Goal: Task Accomplishment & Management: Manage account settings

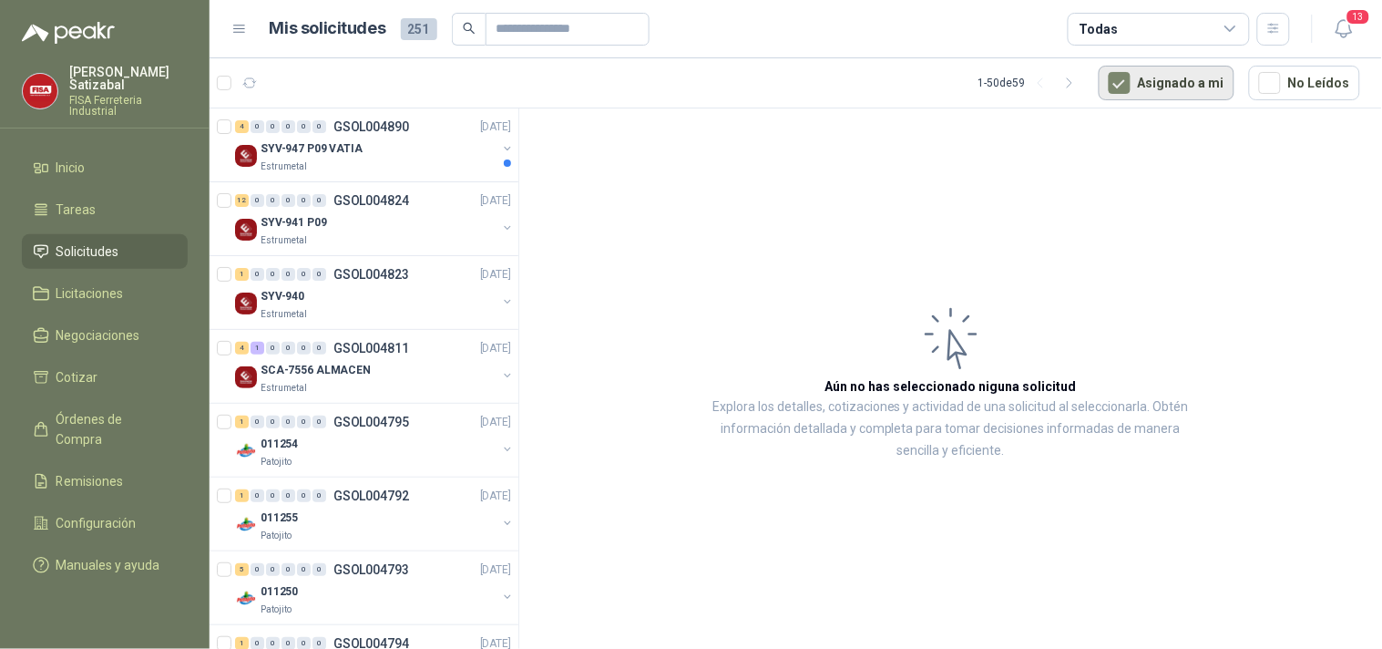
click at [1177, 78] on button "Asignado a mi" at bounding box center [1167, 83] width 136 height 35
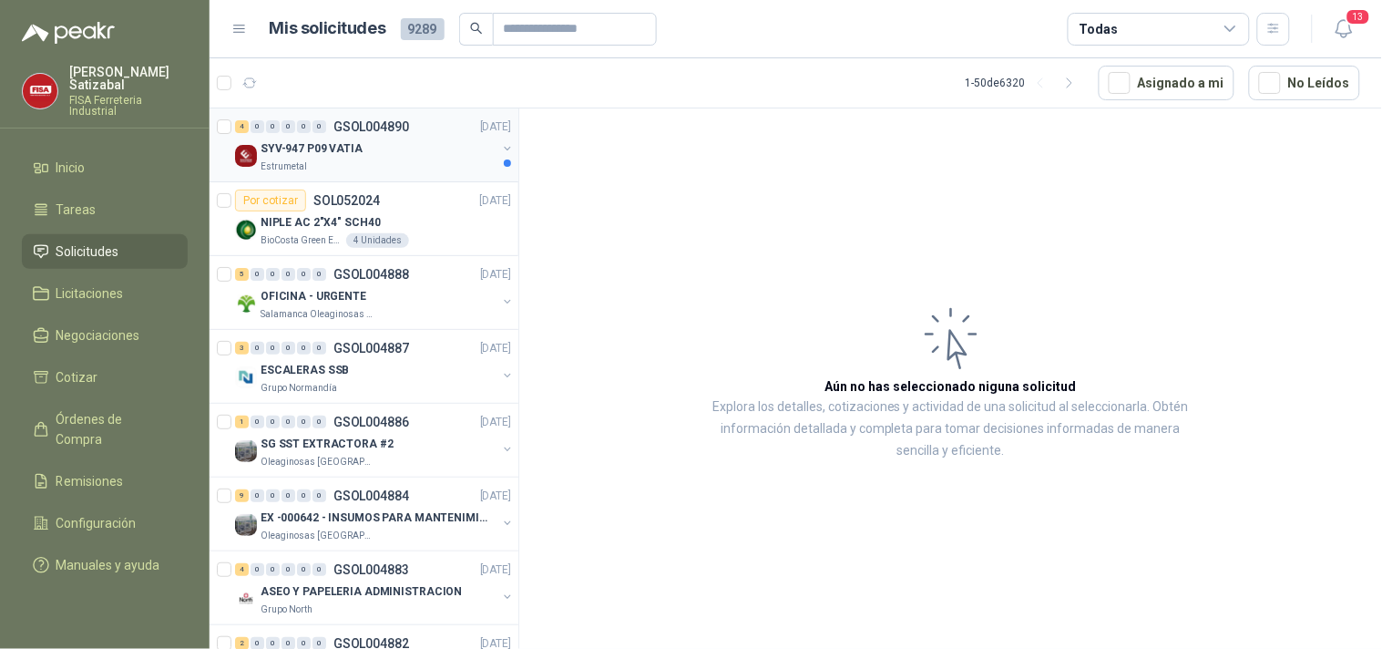
click at [271, 140] on p "SYV-947 P09 VATIA" at bounding box center [312, 148] width 102 height 17
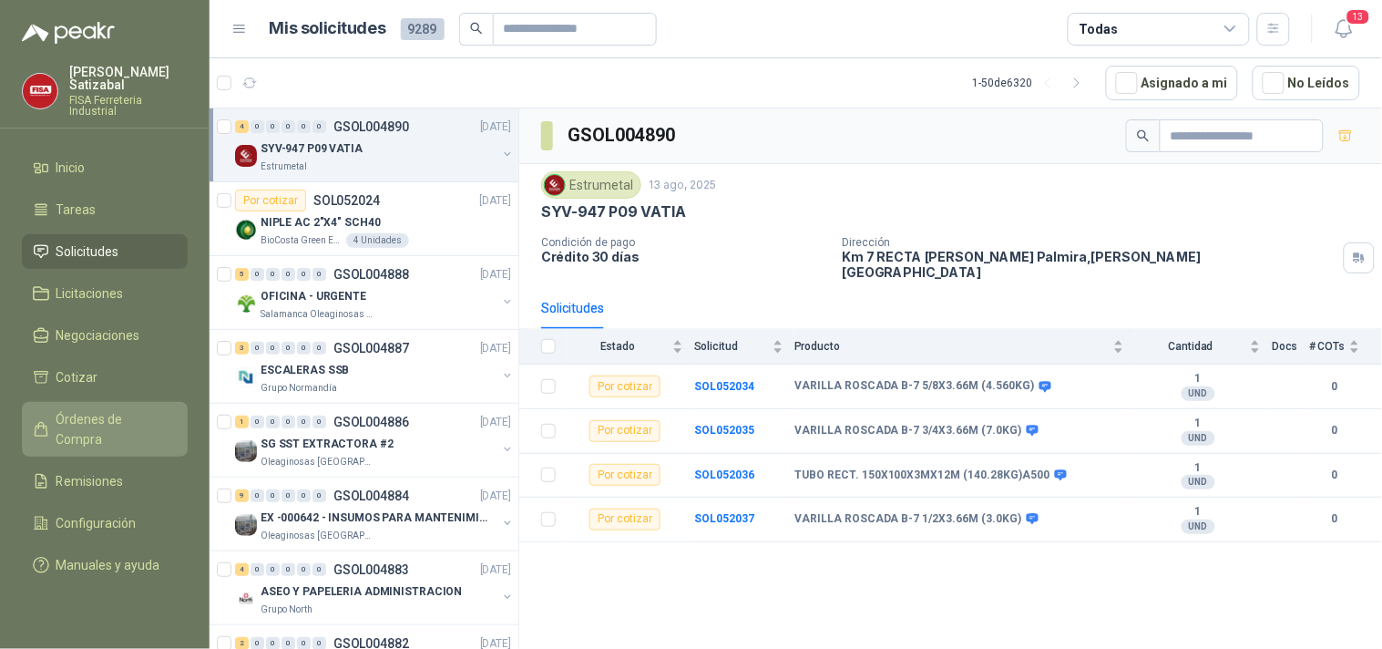
click at [120, 402] on link "Órdenes de Compra" at bounding box center [105, 429] width 166 height 55
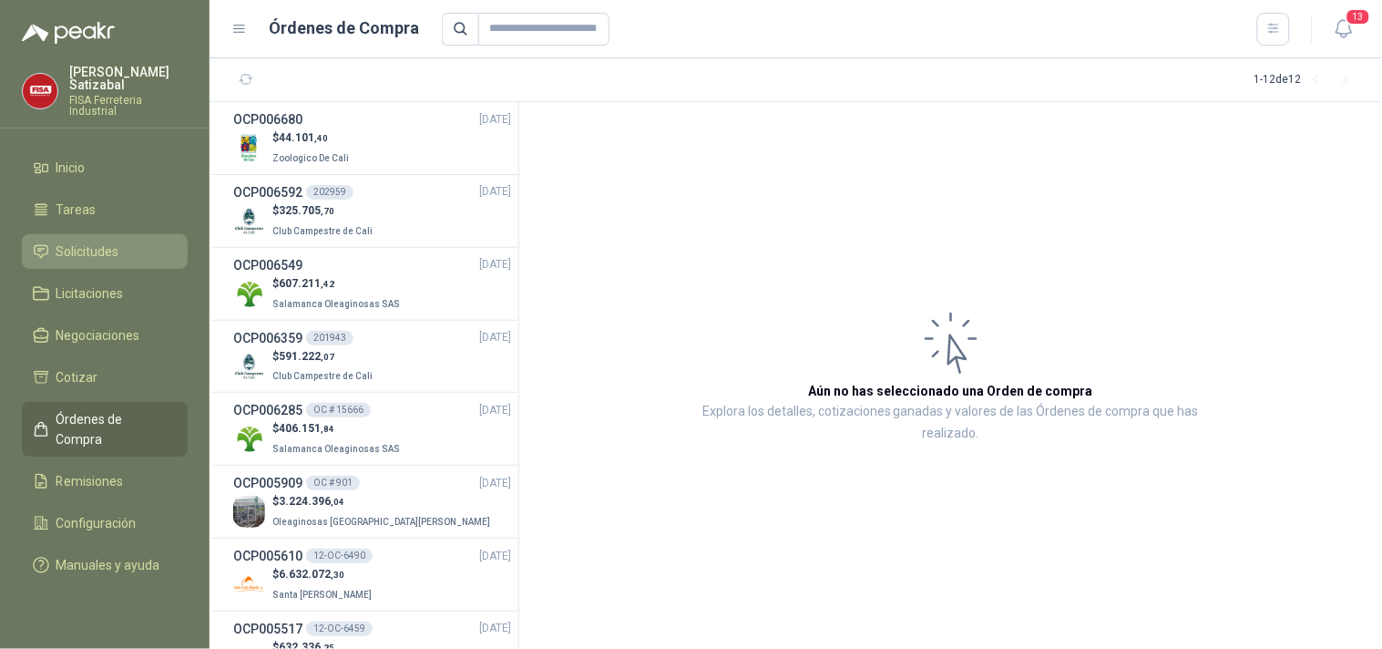
click at [93, 244] on span "Solicitudes" at bounding box center [87, 251] width 63 height 20
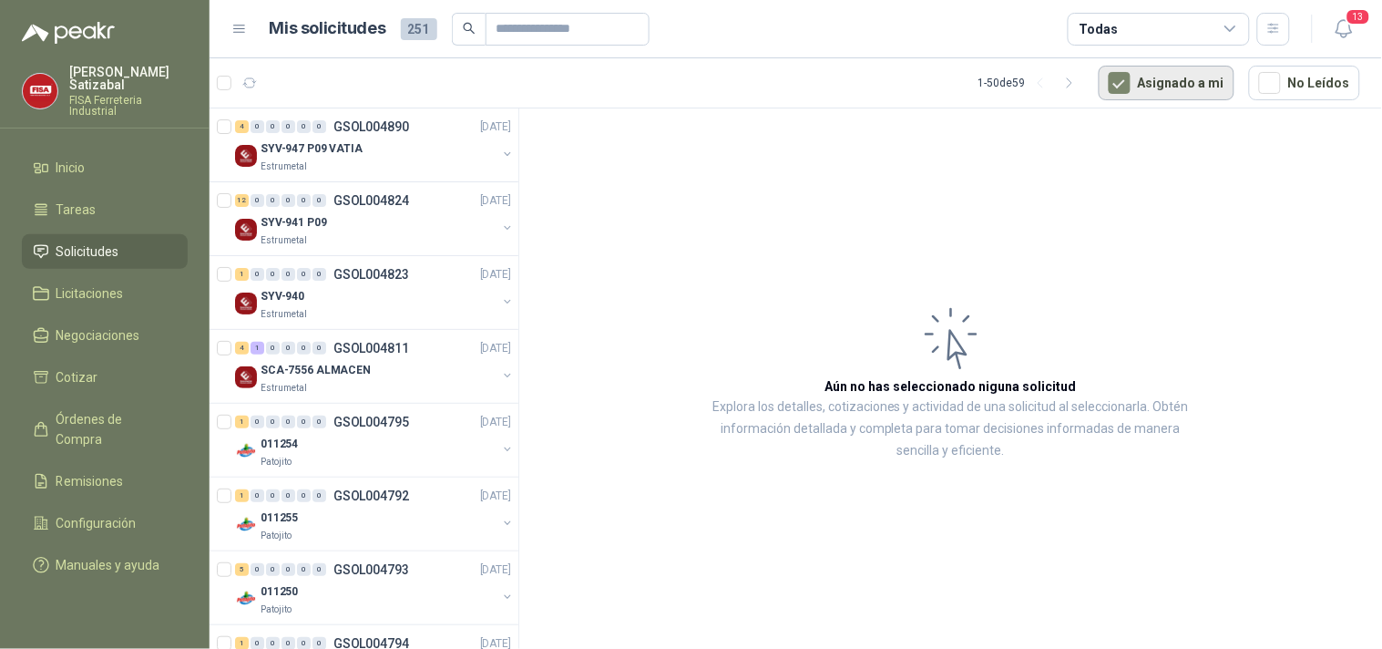
click at [1164, 93] on button "Asignado a mi" at bounding box center [1167, 83] width 136 height 35
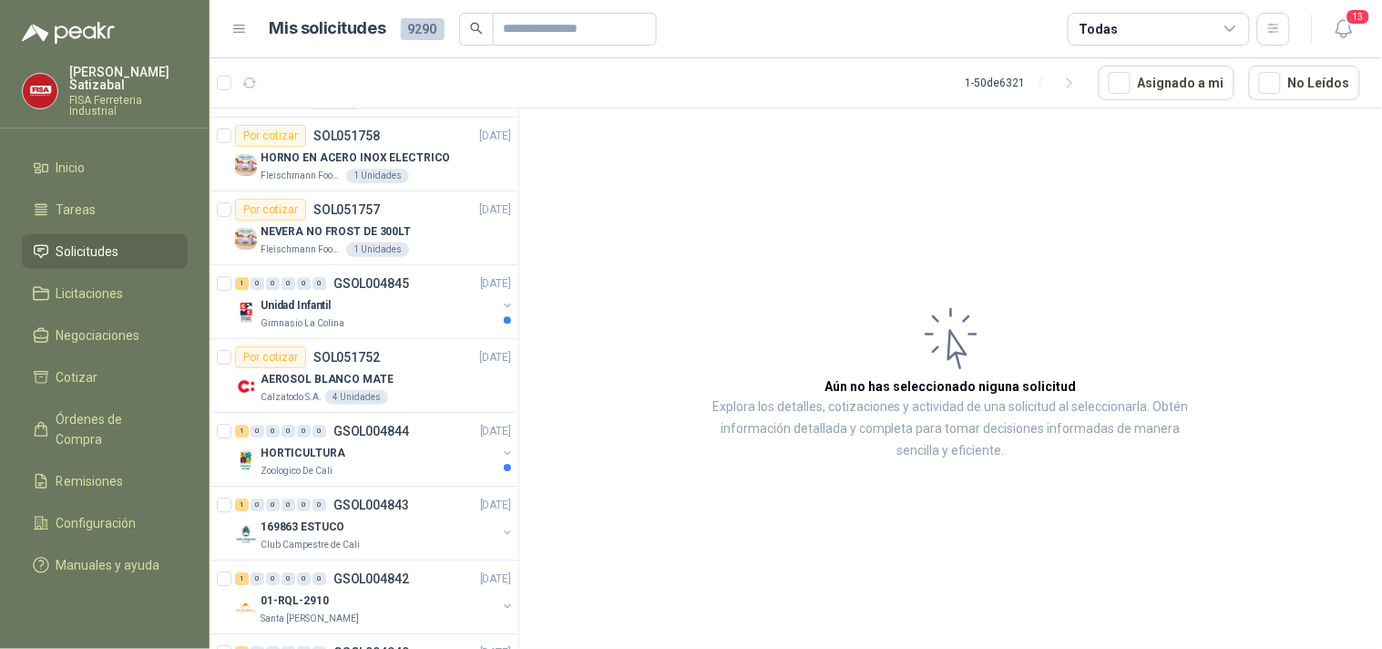
scroll to position [3030, 0]
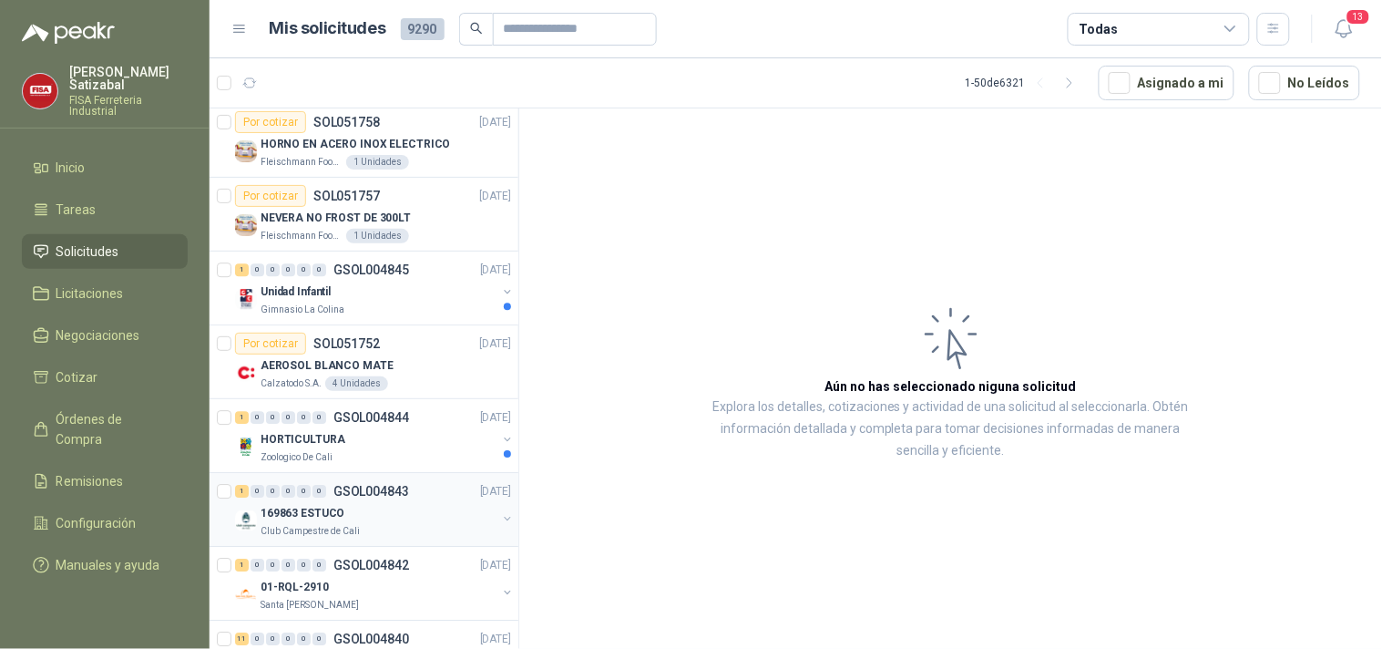
click at [386, 494] on p "GSOL004843" at bounding box center [371, 491] width 76 height 13
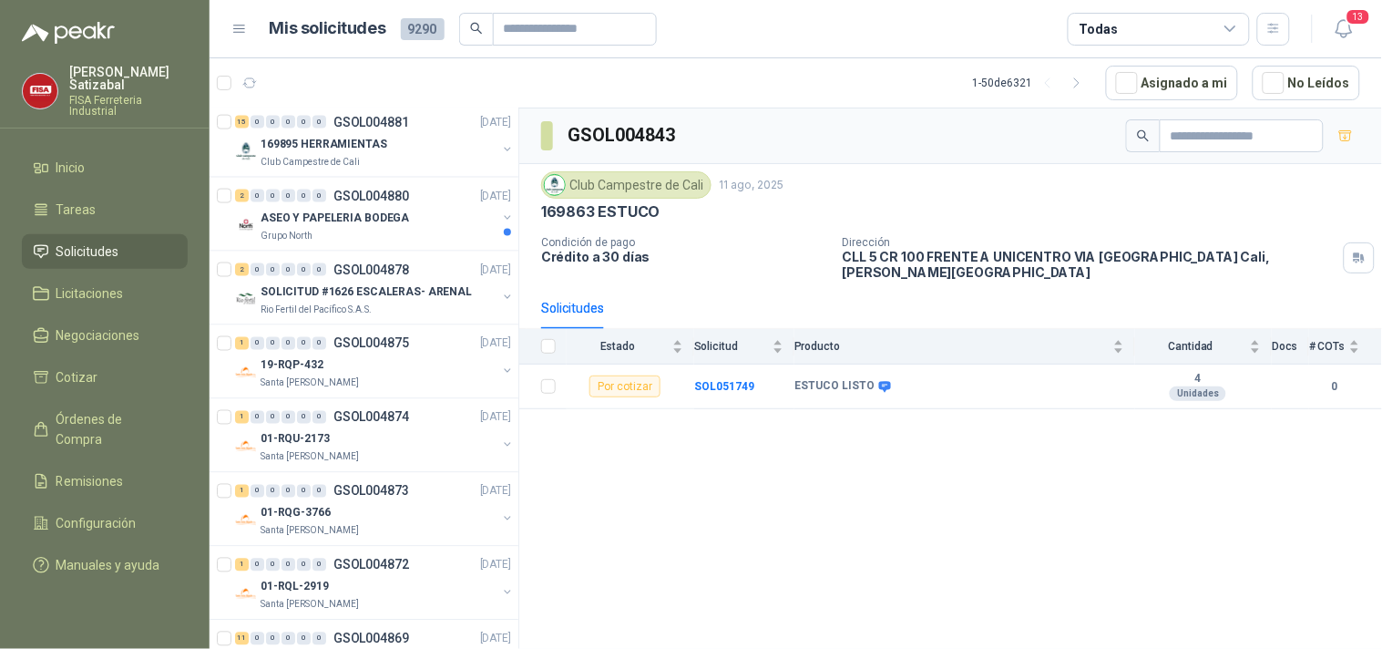
scroll to position [656, 0]
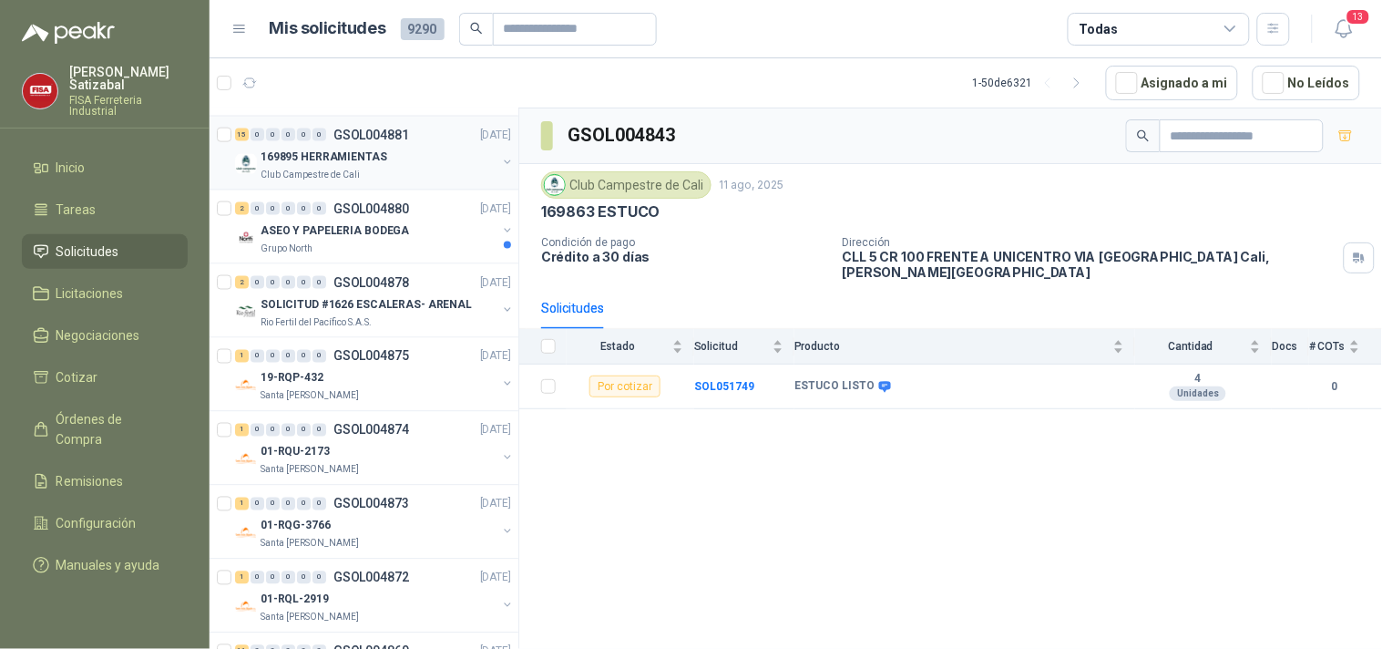
click at [387, 169] on div "Club Campestre de Cali" at bounding box center [379, 175] width 236 height 15
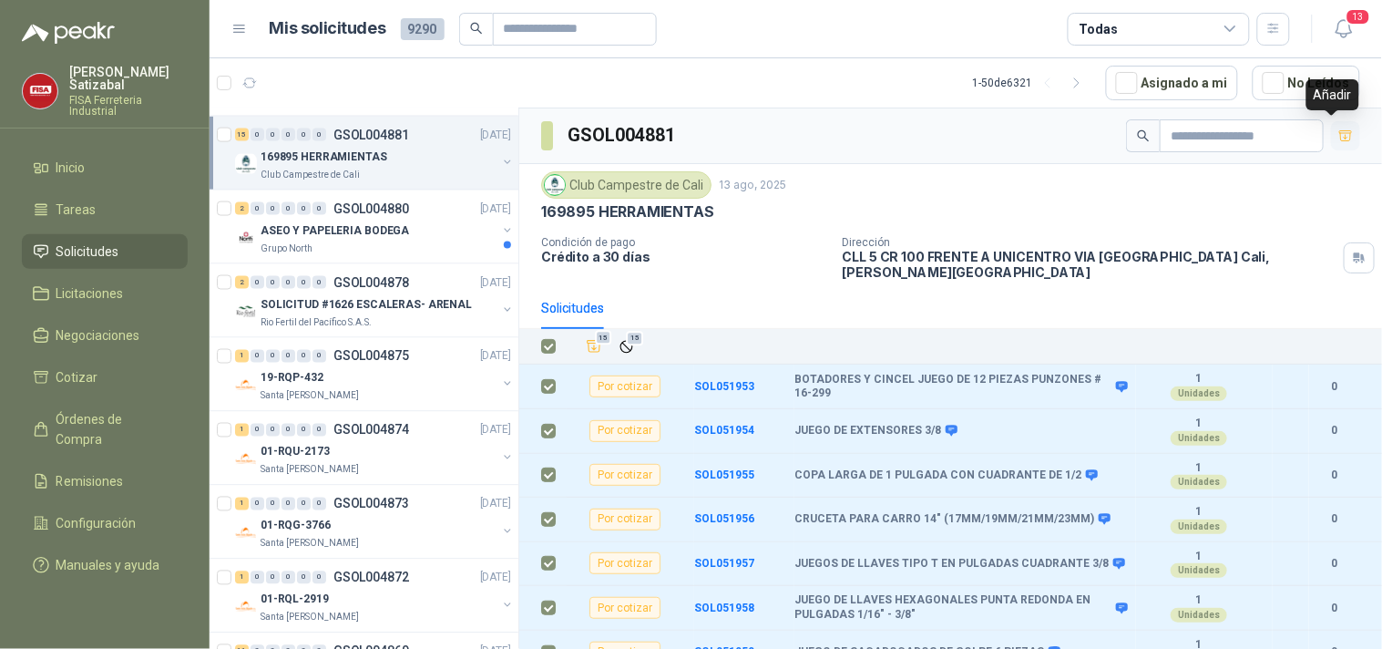
click at [1338, 128] on icon "button" at bounding box center [1345, 135] width 15 height 15
